Goal: Task Accomplishment & Management: Complete application form

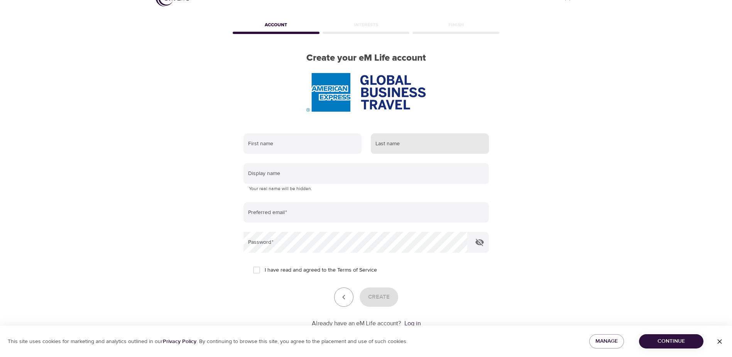
scroll to position [44, 0]
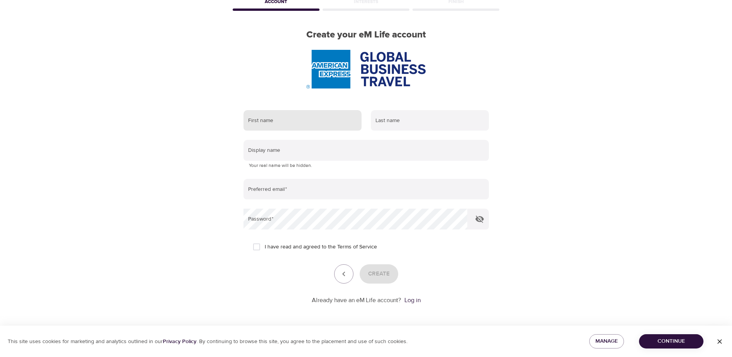
click at [331, 123] on input "text" at bounding box center [303, 120] width 118 height 21
type input "Stephane"
type input "Beaurain"
type input "[EMAIL_ADDRESS][DOMAIN_NAME]"
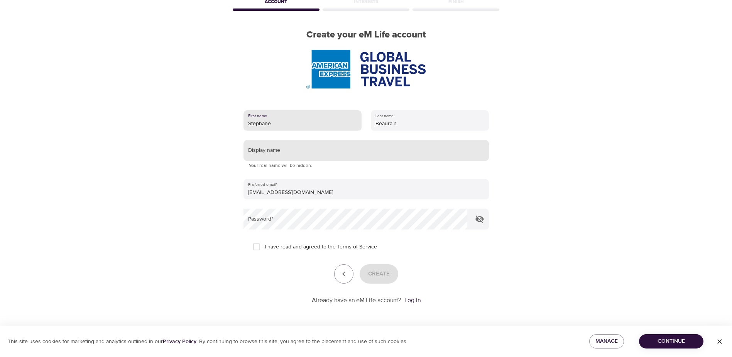
click at [323, 151] on input "text" at bounding box center [366, 150] width 245 height 21
click at [328, 156] on input "text" at bounding box center [366, 150] width 245 height 21
type input "Stephane"
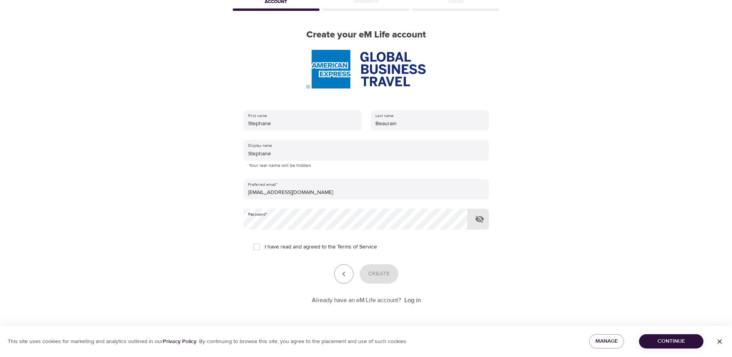
click at [324, 245] on span "I have read and agreed to the Terms of Service" at bounding box center [321, 247] width 112 height 8
click at [265, 245] on input "I have read and agreed to the Terms of Service" at bounding box center [257, 247] width 16 height 16
checkbox input "true"
click at [382, 274] on span "Create" at bounding box center [379, 274] width 22 height 10
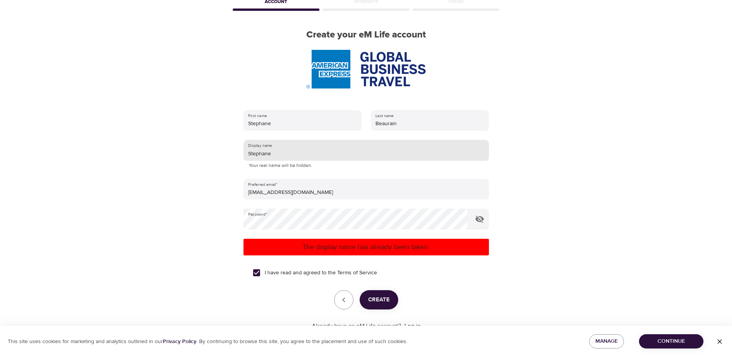
click at [303, 154] on input "Stephane" at bounding box center [366, 150] width 245 height 21
type input "[PERSON_NAME]"
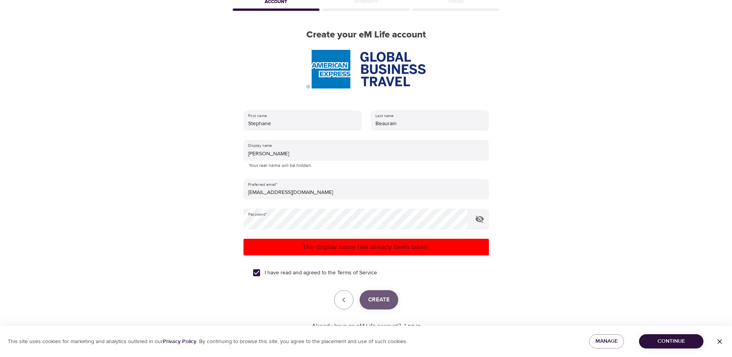
click at [379, 293] on button "Create" at bounding box center [379, 299] width 39 height 19
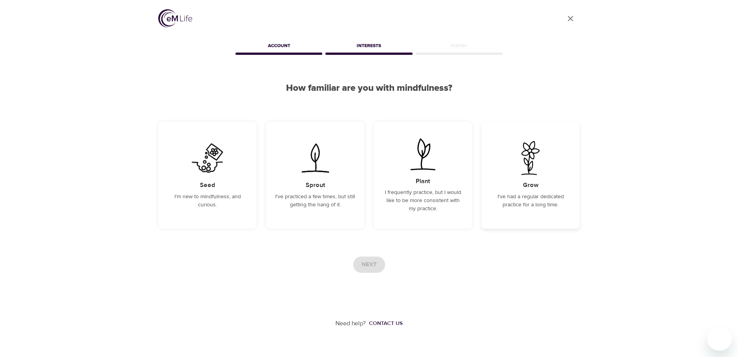
click at [519, 182] on div "Grow I've had a regular dedicated practice for a long time." at bounding box center [530, 175] width 98 height 107
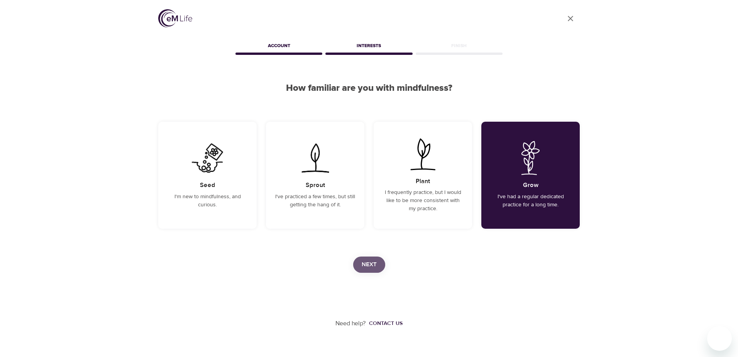
click at [367, 261] on span "Next" at bounding box center [369, 264] width 15 height 10
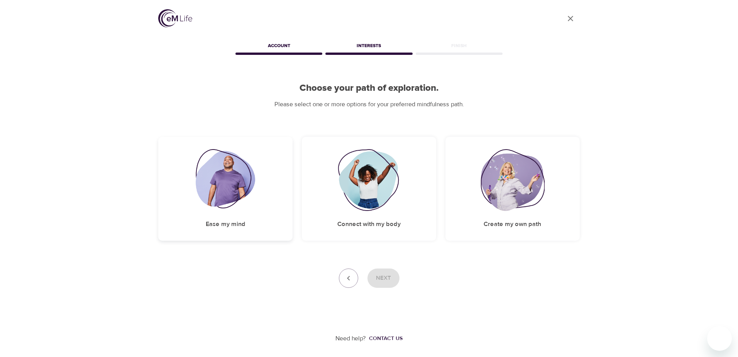
click at [213, 183] on img at bounding box center [226, 180] width 60 height 62
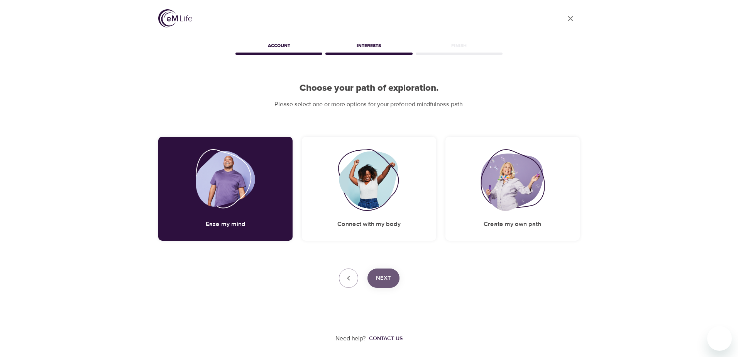
click at [392, 277] on button "Next" at bounding box center [383, 277] width 32 height 19
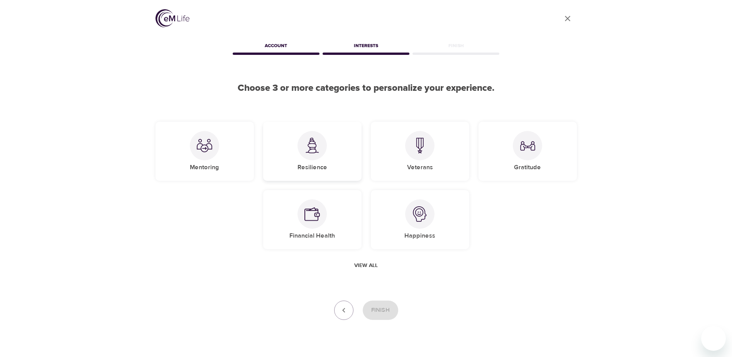
click at [323, 144] on div at bounding box center [312, 145] width 29 height 29
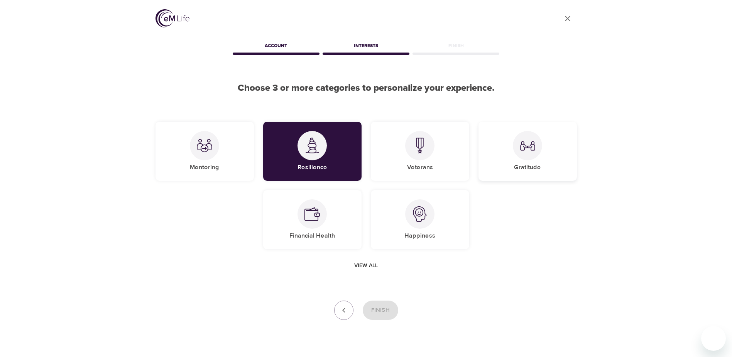
click at [524, 149] on img at bounding box center [527, 145] width 15 height 15
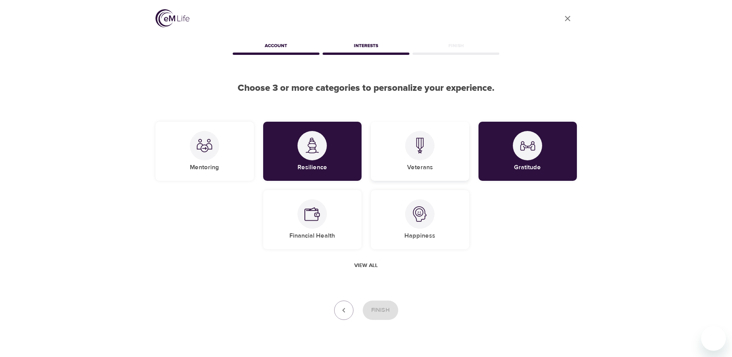
click at [429, 155] on div at bounding box center [419, 145] width 29 height 29
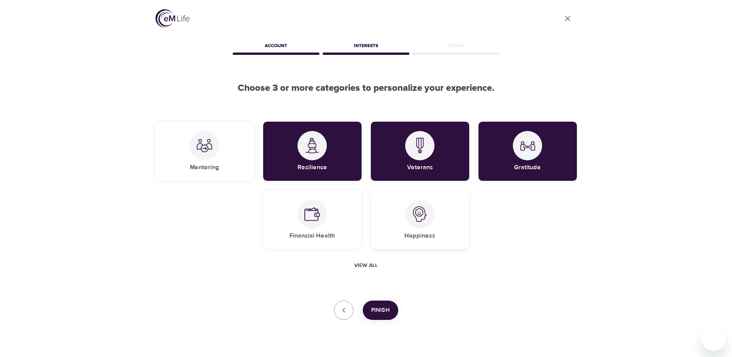
click at [415, 214] on img at bounding box center [419, 213] width 15 height 15
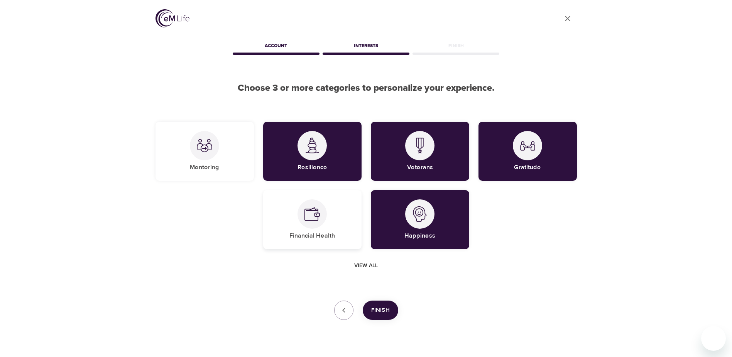
drag, startPoint x: 319, startPoint y: 219, endPoint x: 266, endPoint y: 211, distance: 53.1
click at [318, 219] on img at bounding box center [312, 213] width 15 height 15
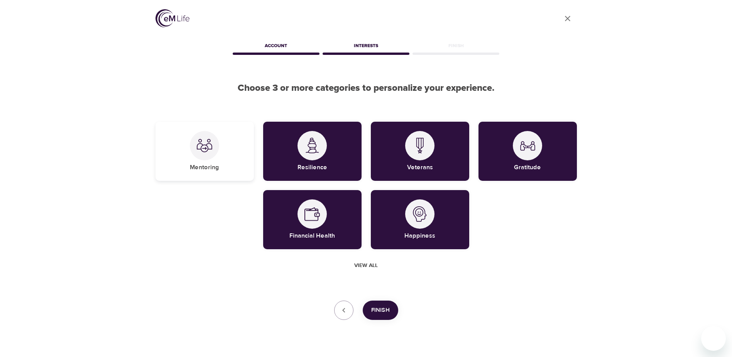
click at [213, 151] on div at bounding box center [204, 145] width 29 height 29
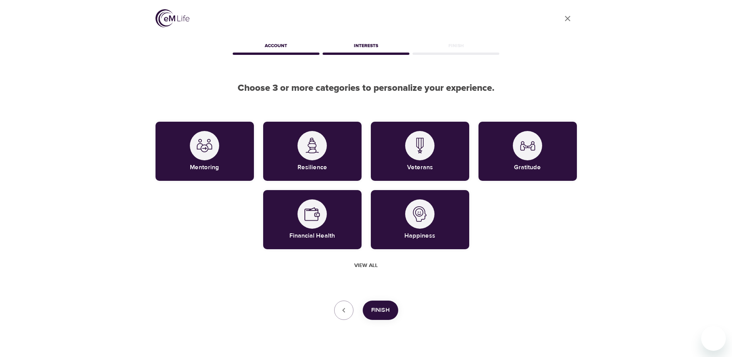
click at [371, 312] on button "Finish" at bounding box center [381, 309] width 36 height 19
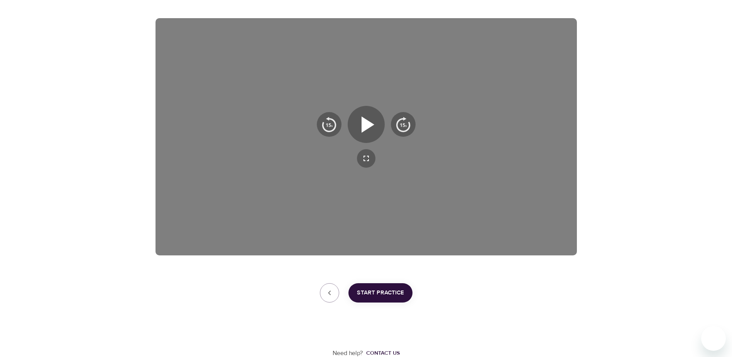
scroll to position [119, 0]
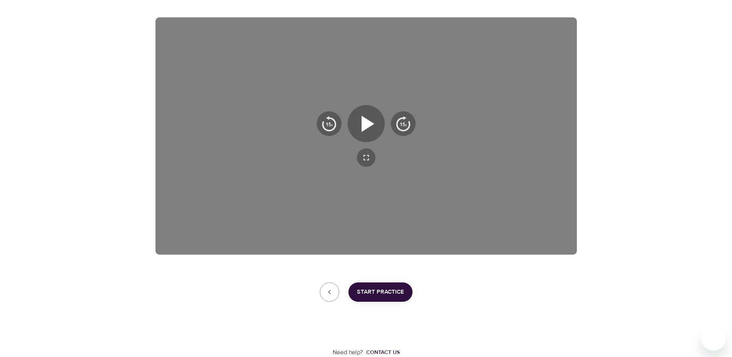
click at [394, 289] on span "Start Practice" at bounding box center [380, 292] width 47 height 10
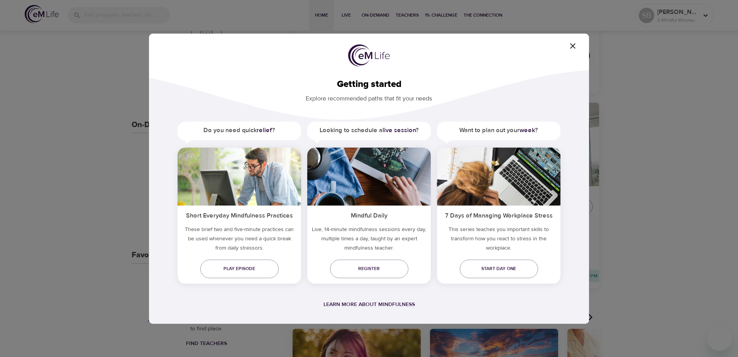
click at [579, 43] on span "button" at bounding box center [572, 45] width 19 height 9
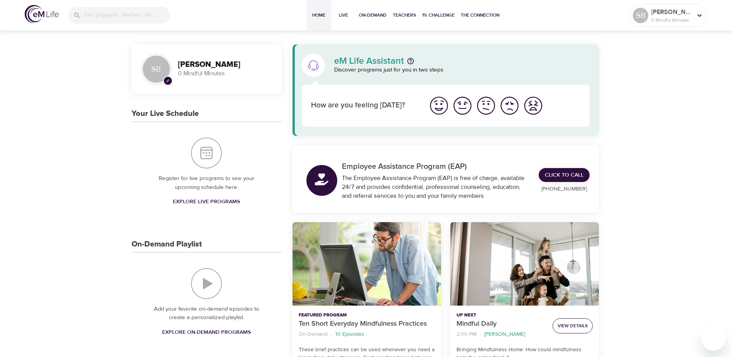
click at [565, 322] on span "View Details" at bounding box center [573, 325] width 30 height 8
